Goal: Navigation & Orientation: Find specific page/section

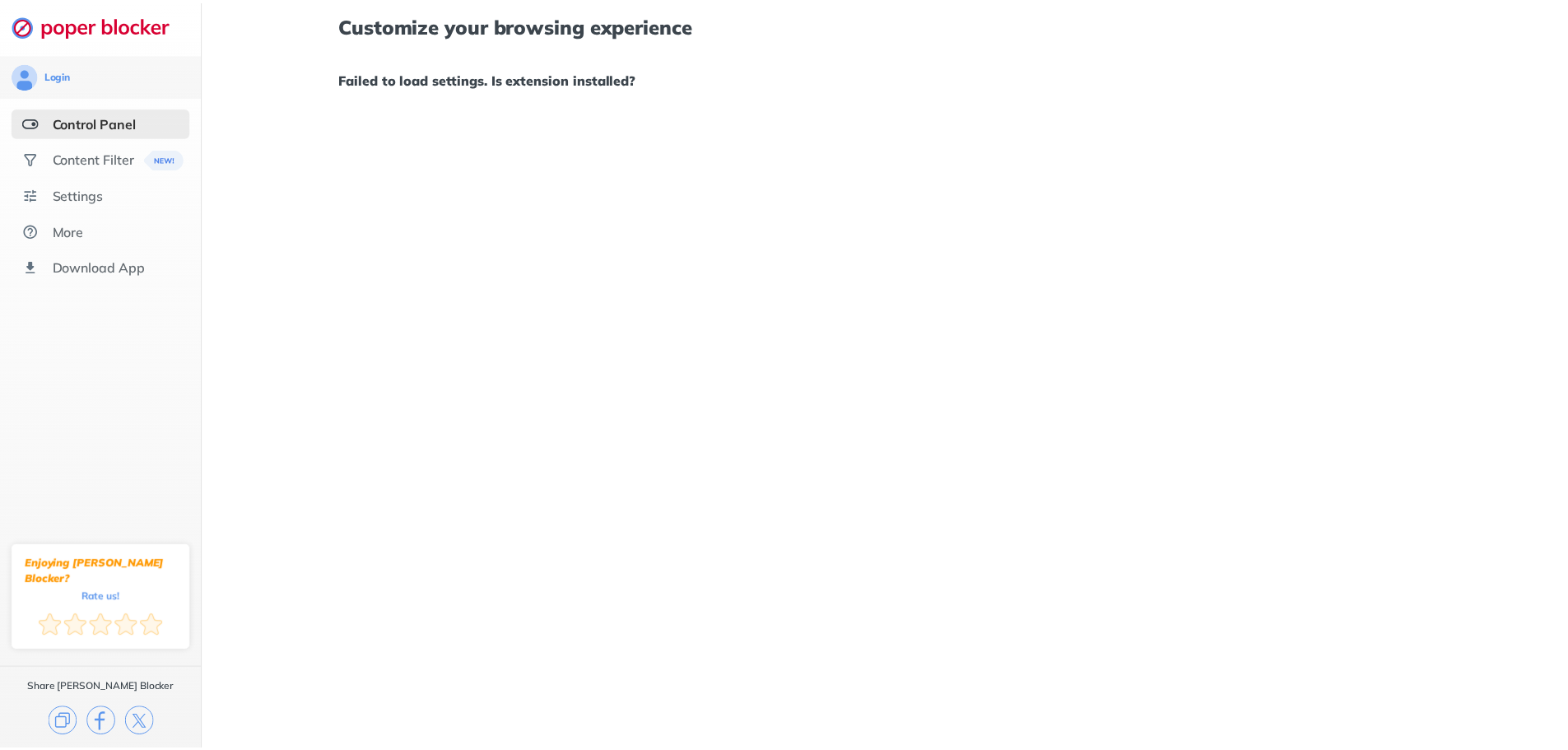
scroll to position [272, 0]
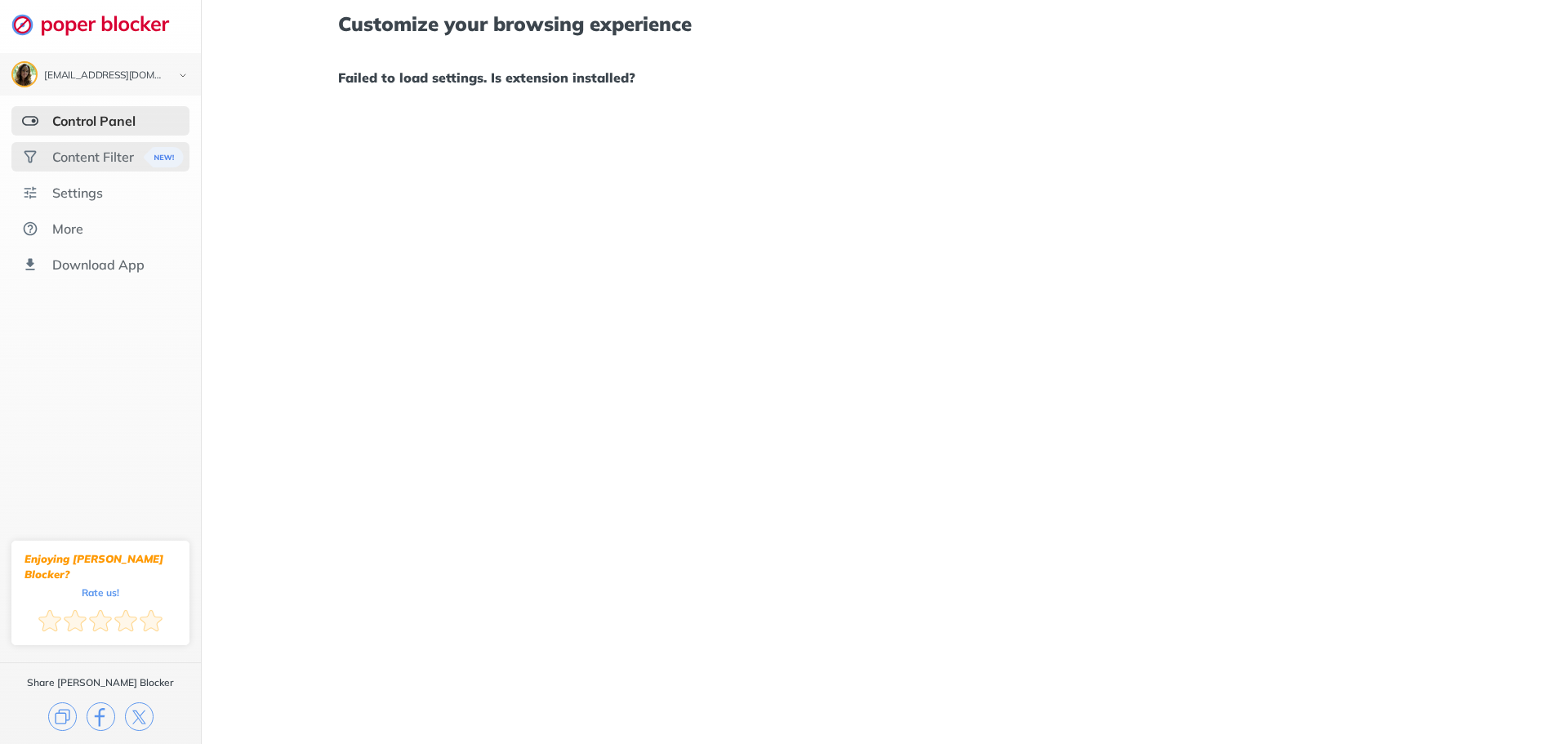
click at [87, 157] on div "Content Filter" at bounding box center [93, 157] width 82 height 17
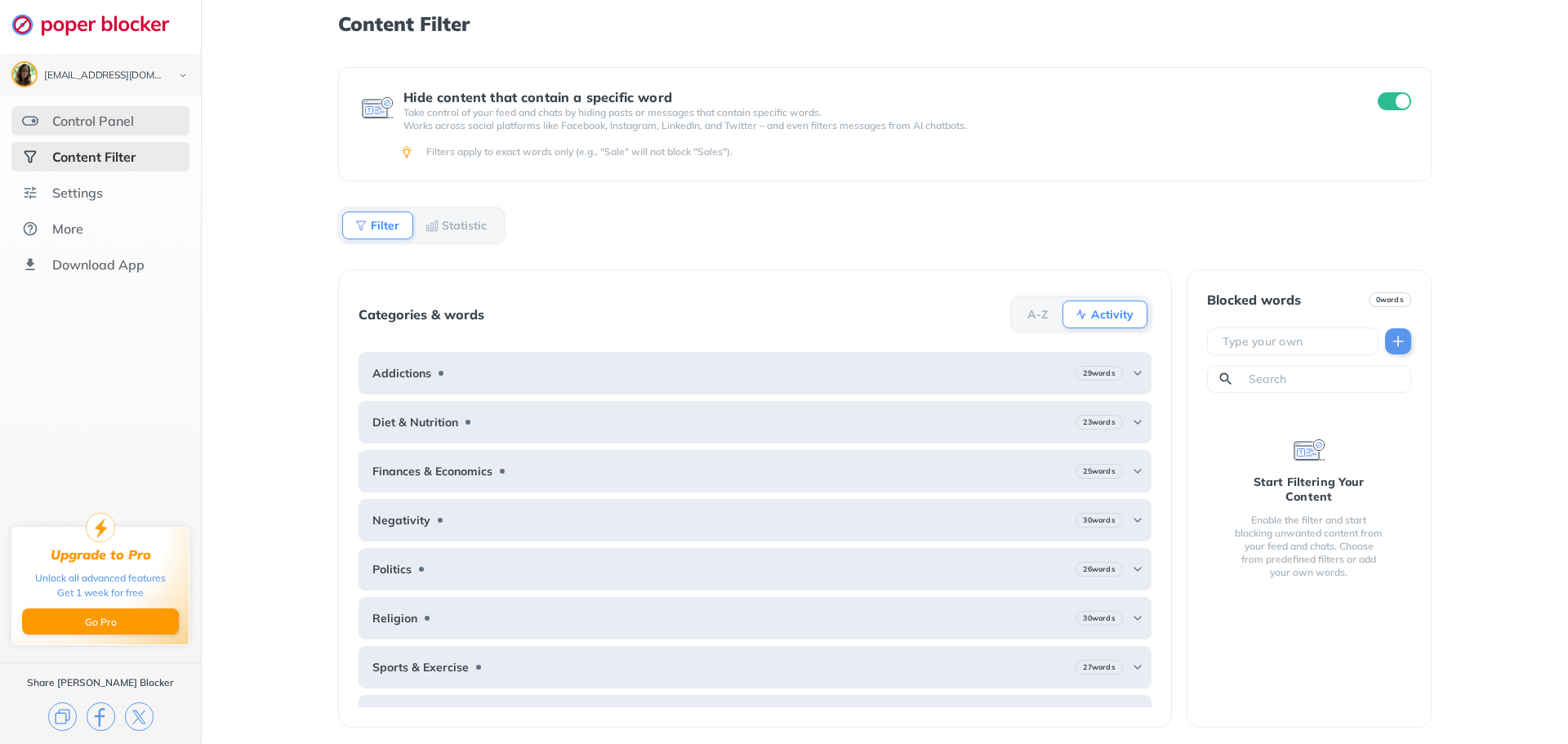
click at [112, 127] on div "Control Panel" at bounding box center [93, 121] width 82 height 17
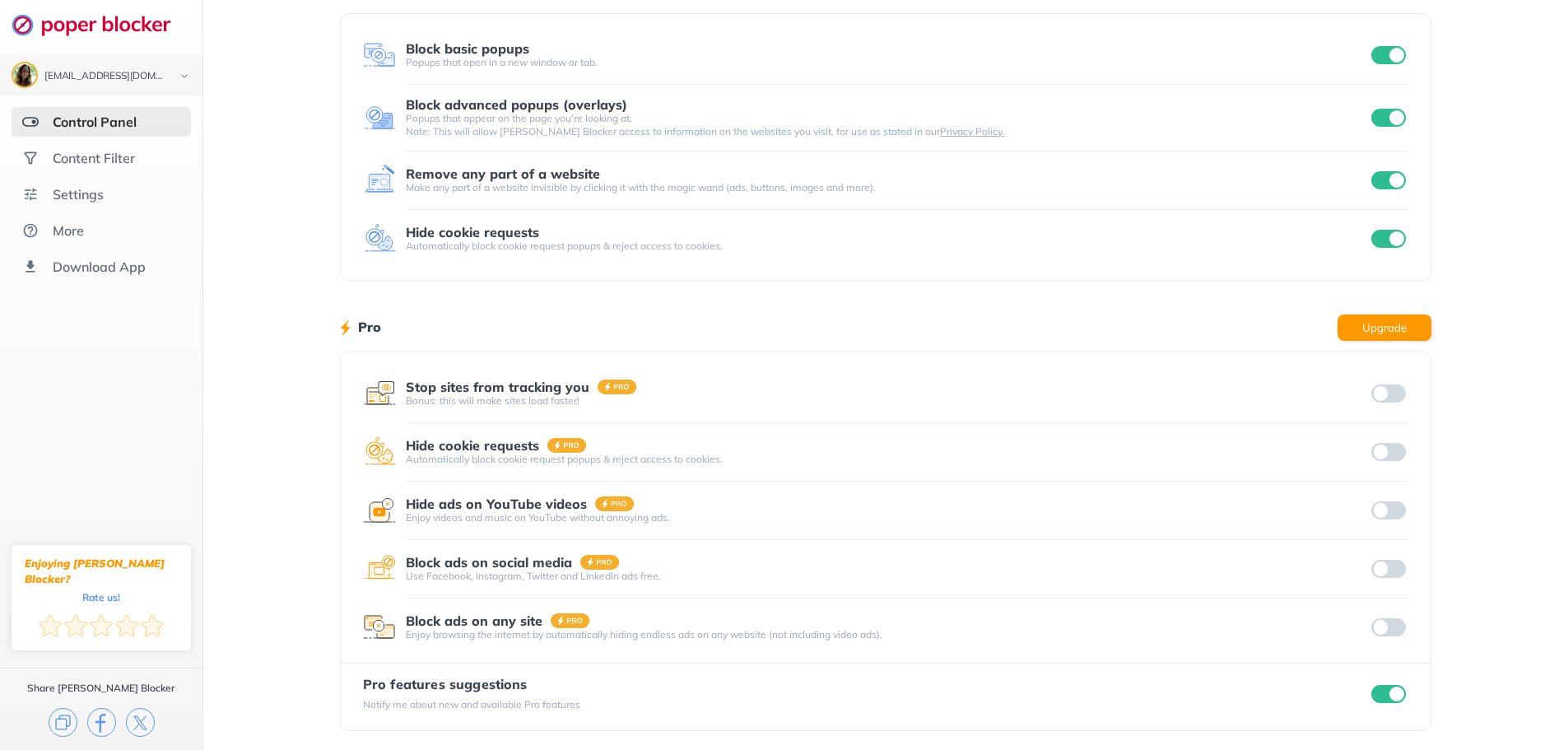
scroll to position [93, 0]
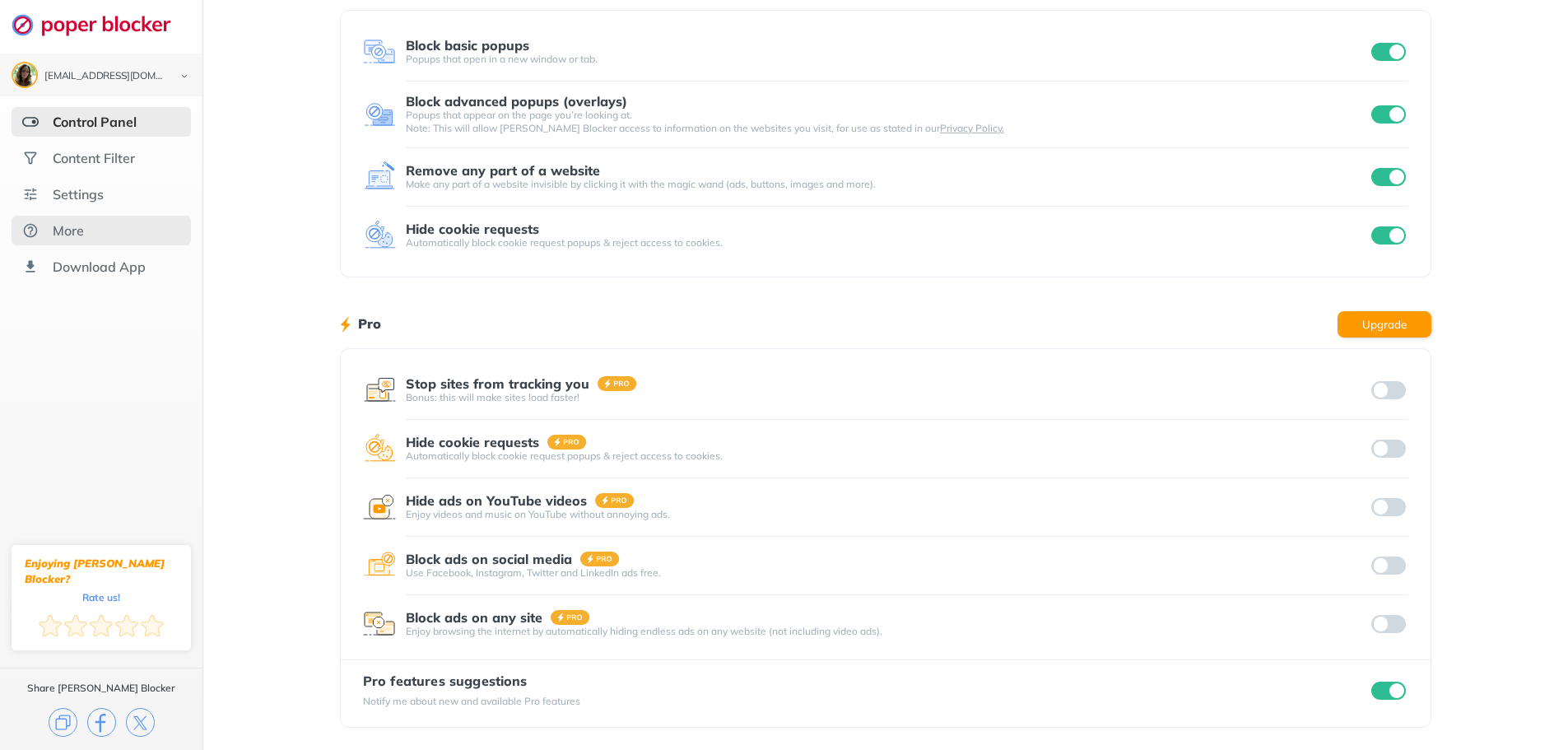
click at [68, 243] on div "More" at bounding box center [100, 230] width 179 height 30
